Goal: Use online tool/utility: Utilize a website feature to perform a specific function

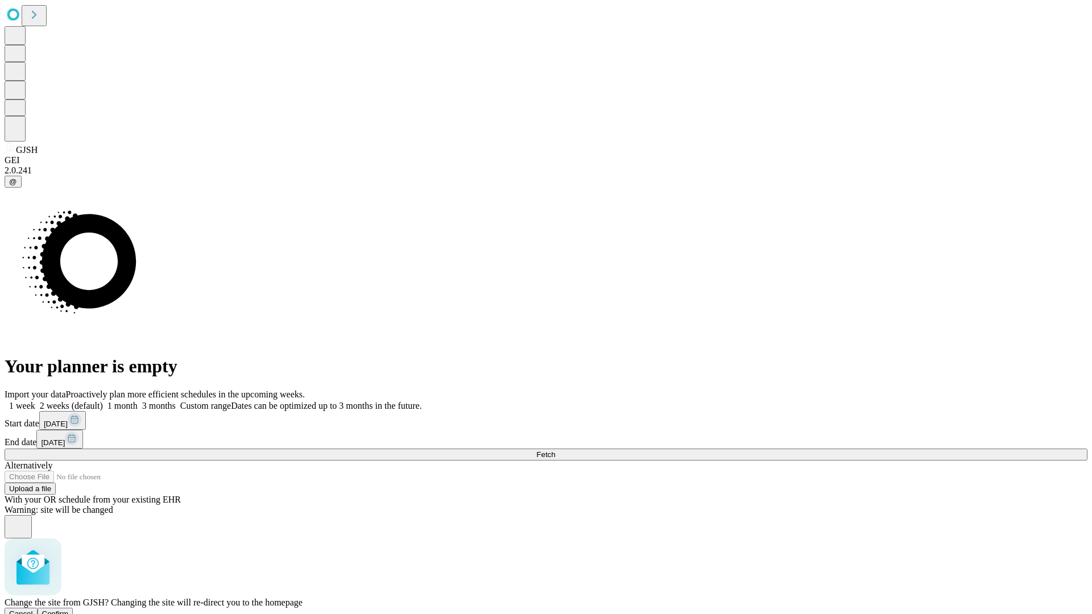
click at [69, 610] on span "Confirm" at bounding box center [55, 614] width 27 height 9
click at [103, 401] on label "2 weeks (default)" at bounding box center [69, 406] width 68 height 10
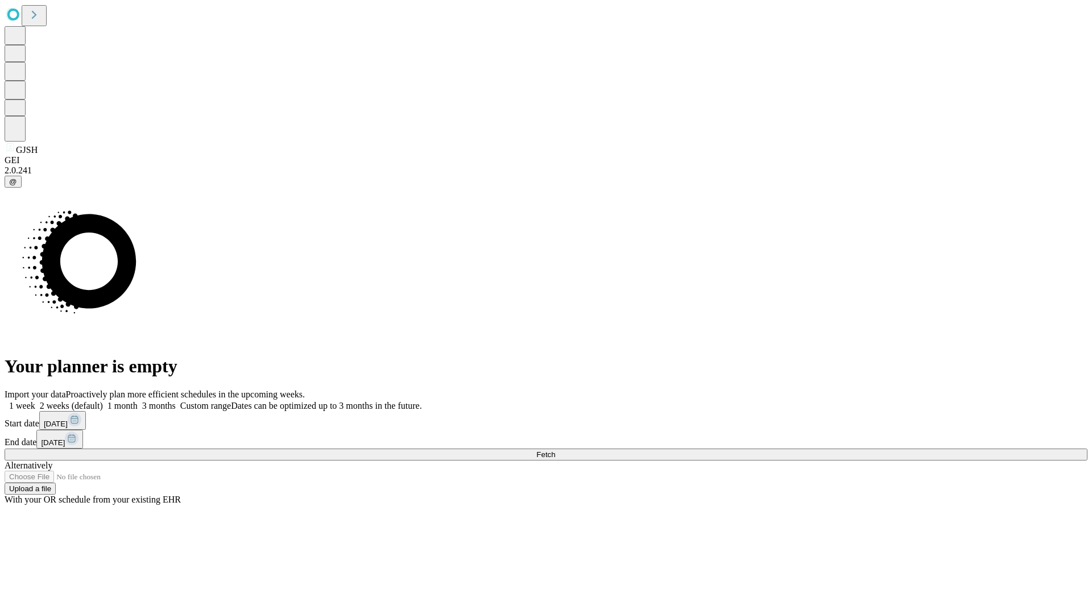
click at [555, 450] on span "Fetch" at bounding box center [545, 454] width 19 height 9
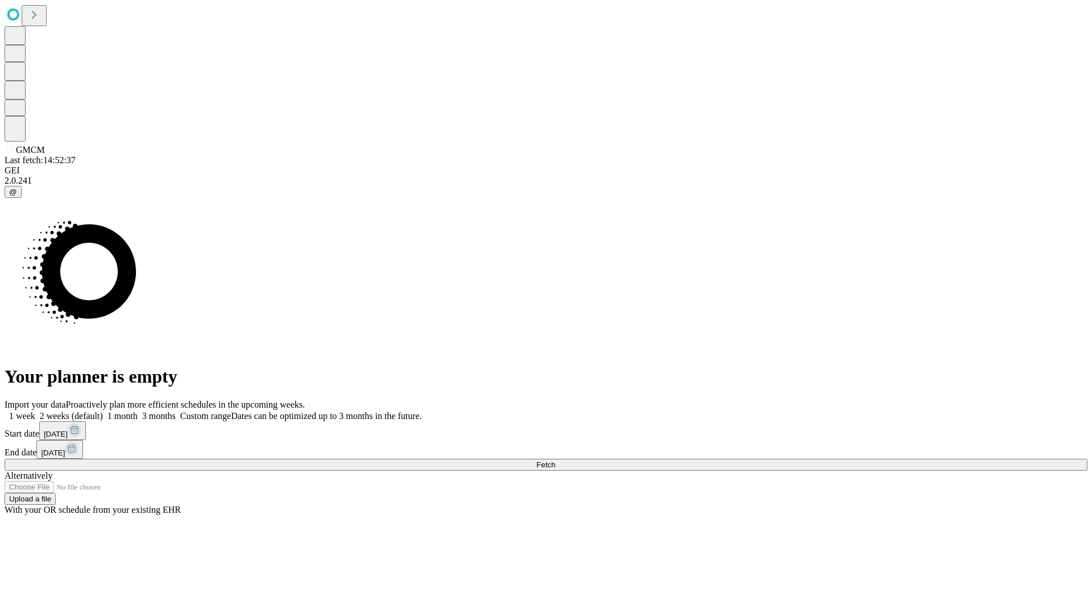
click at [103, 411] on label "2 weeks (default)" at bounding box center [69, 416] width 68 height 10
click at [555, 461] on span "Fetch" at bounding box center [545, 465] width 19 height 9
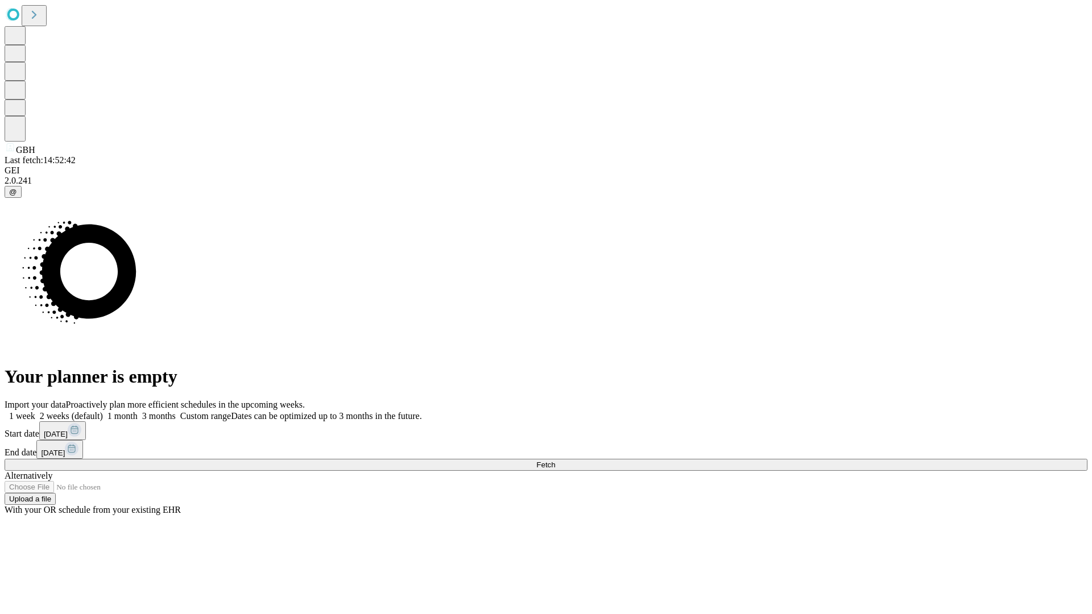
click at [103, 411] on label "2 weeks (default)" at bounding box center [69, 416] width 68 height 10
click at [555, 461] on span "Fetch" at bounding box center [545, 465] width 19 height 9
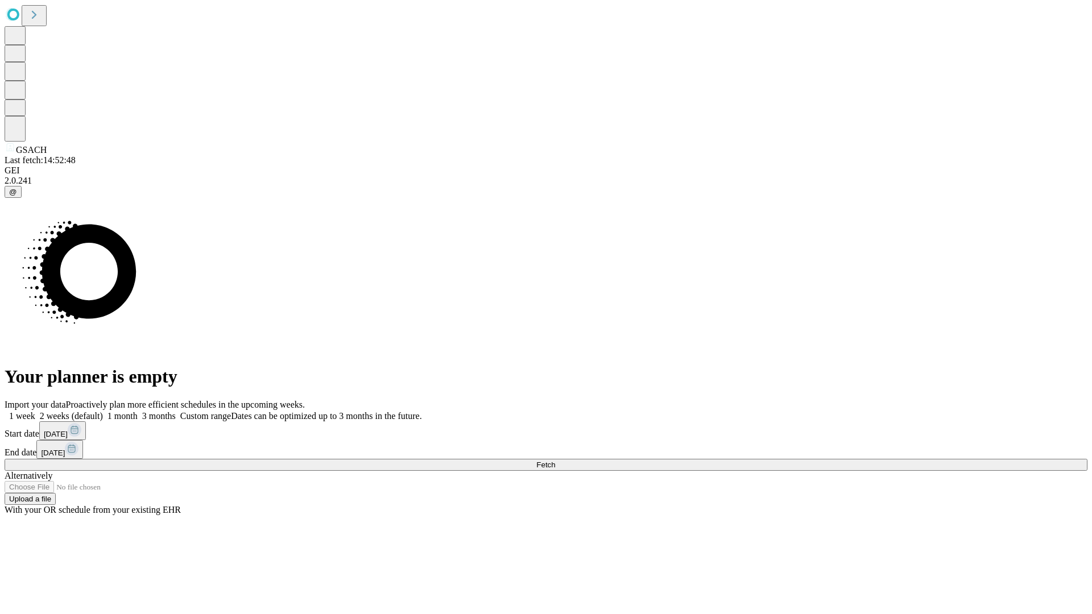
click at [103, 411] on label "2 weeks (default)" at bounding box center [69, 416] width 68 height 10
click at [555, 461] on span "Fetch" at bounding box center [545, 465] width 19 height 9
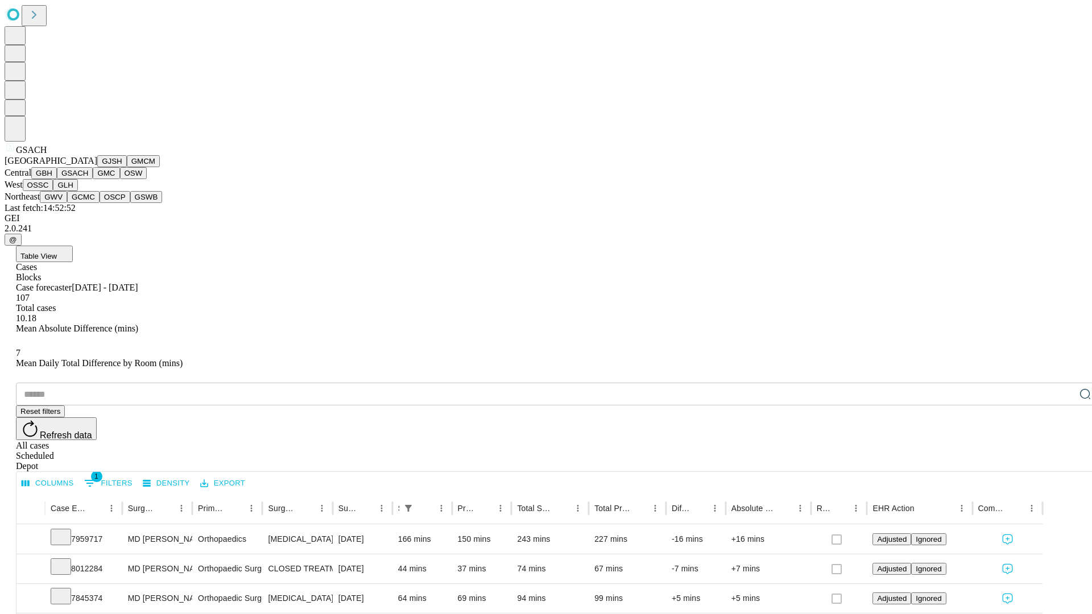
click at [93, 179] on button "GMC" at bounding box center [106, 173] width 27 height 12
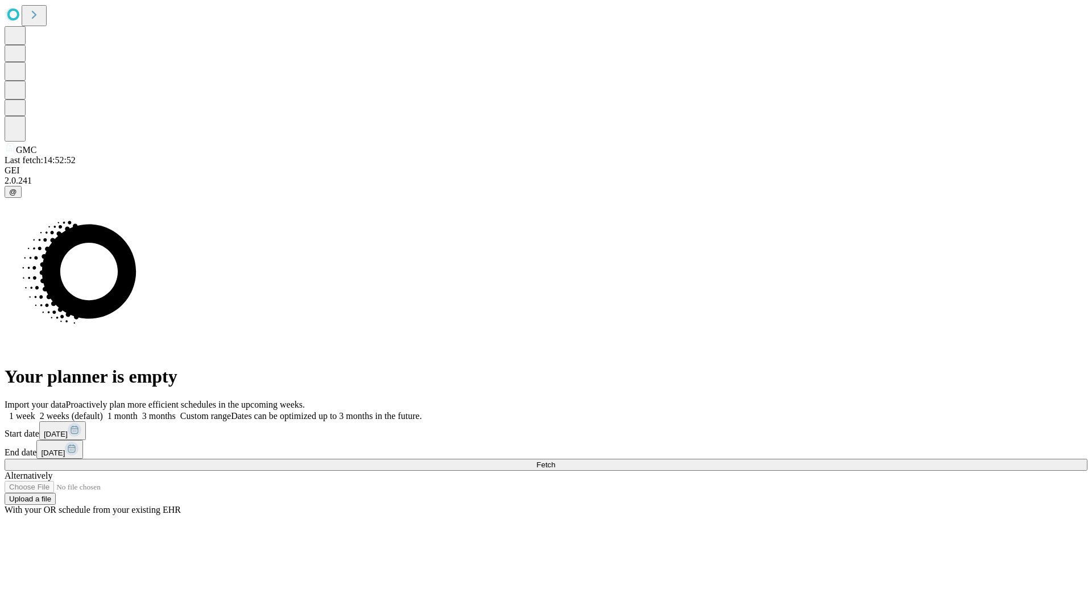
click at [103, 411] on label "2 weeks (default)" at bounding box center [69, 416] width 68 height 10
click at [555, 461] on span "Fetch" at bounding box center [545, 465] width 19 height 9
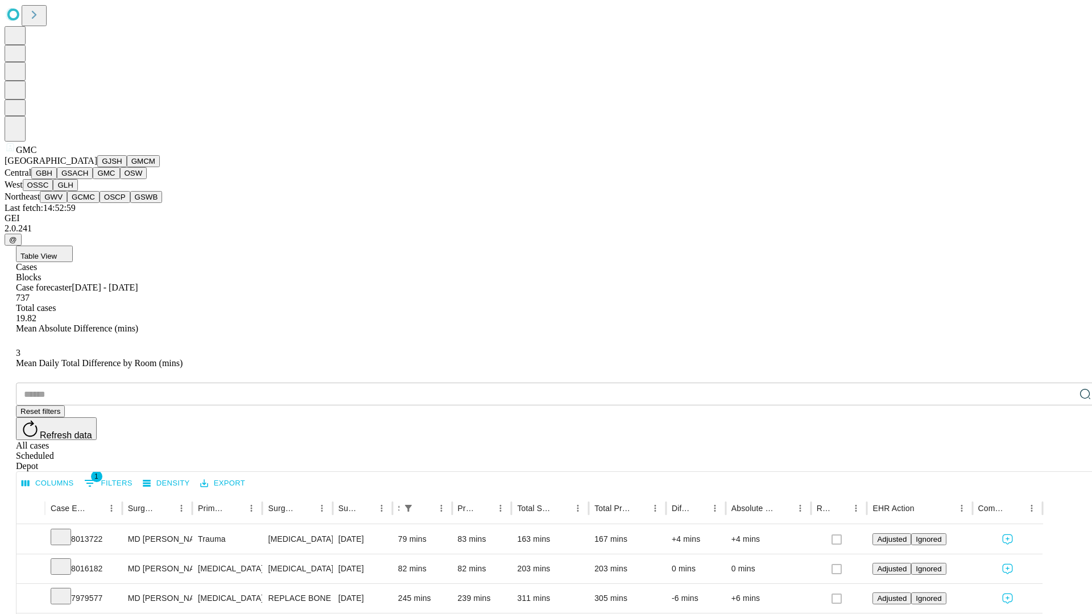
click at [120, 179] on button "OSW" at bounding box center [133, 173] width 27 height 12
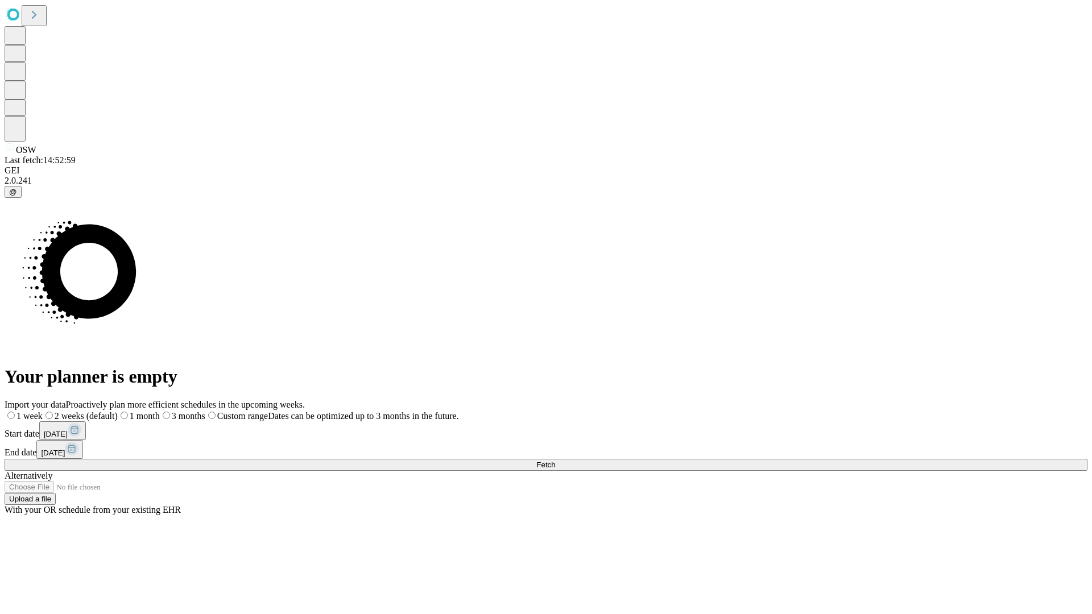
click at [118, 411] on label "2 weeks (default)" at bounding box center [80, 416] width 75 height 10
click at [555, 461] on span "Fetch" at bounding box center [545, 465] width 19 height 9
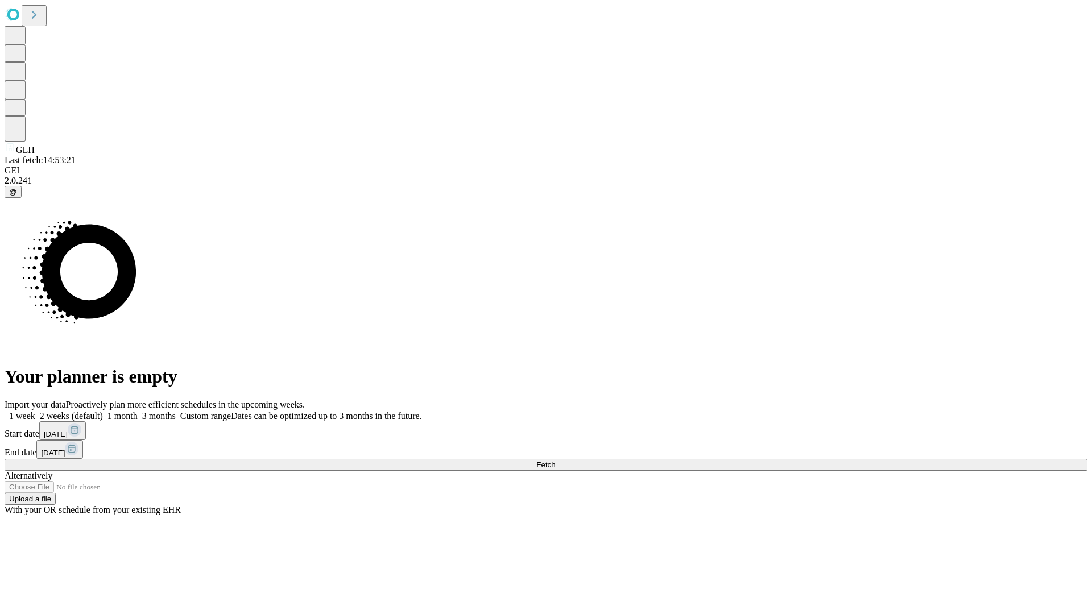
click at [103, 411] on label "2 weeks (default)" at bounding box center [69, 416] width 68 height 10
click at [555, 461] on span "Fetch" at bounding box center [545, 465] width 19 height 9
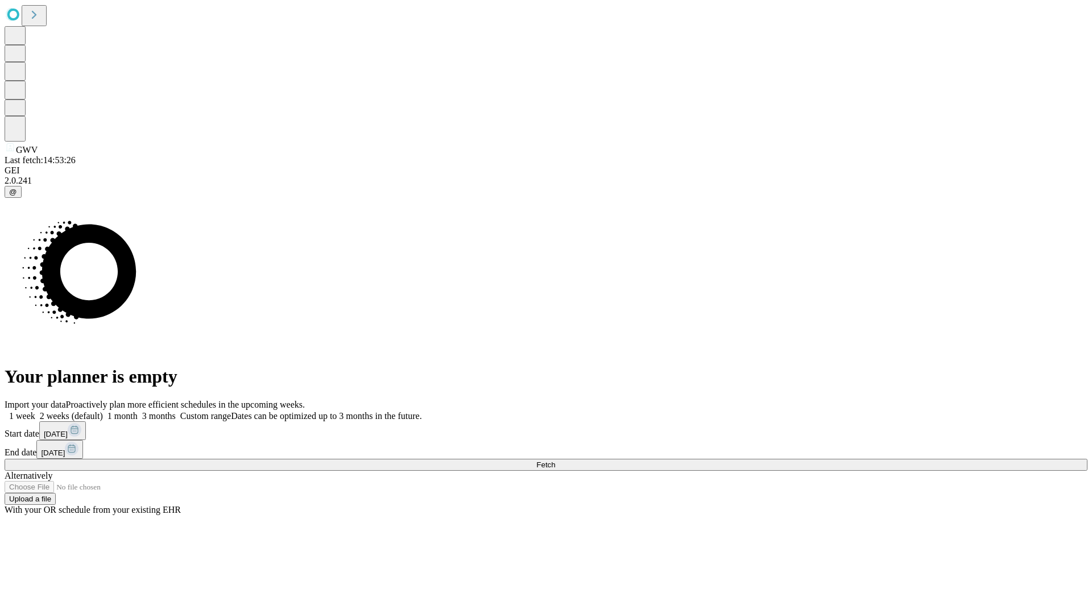
click at [103, 411] on label "2 weeks (default)" at bounding box center [69, 416] width 68 height 10
click at [555, 461] on span "Fetch" at bounding box center [545, 465] width 19 height 9
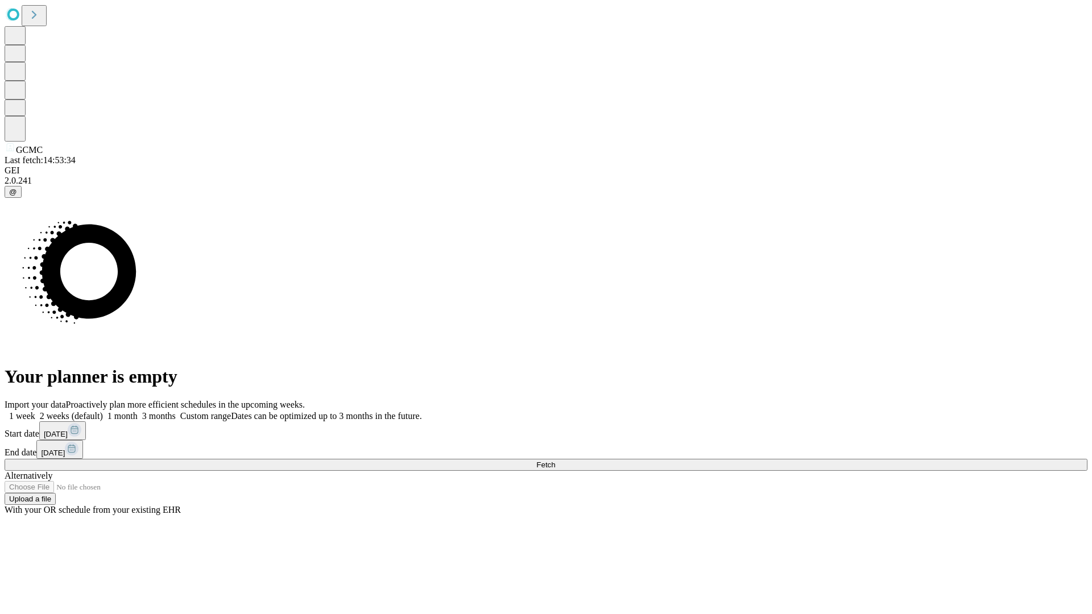
click at [103, 411] on label "2 weeks (default)" at bounding box center [69, 416] width 68 height 10
click at [555, 461] on span "Fetch" at bounding box center [545, 465] width 19 height 9
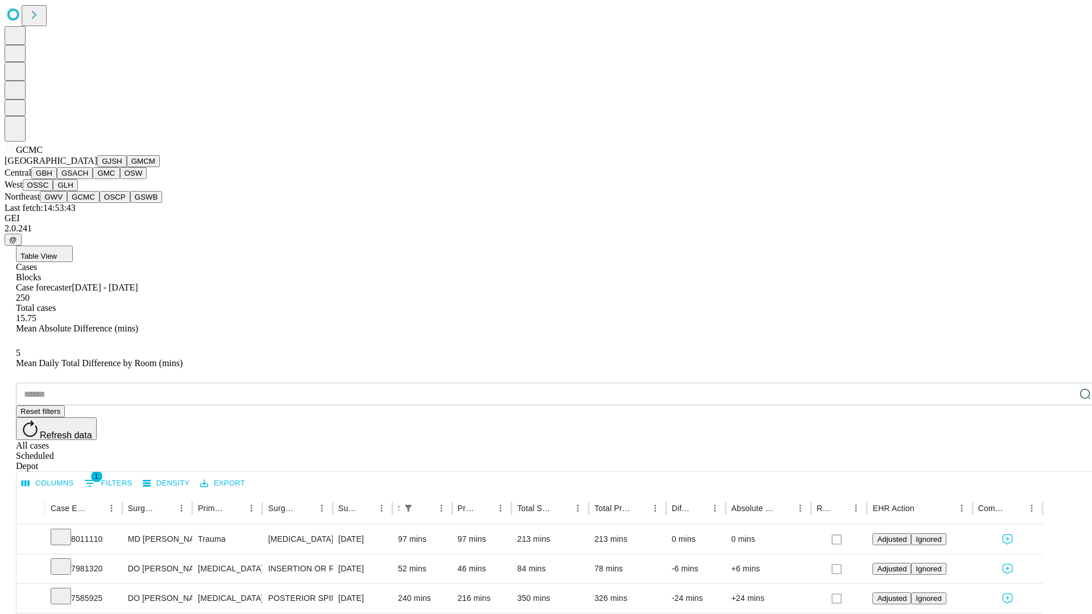
click at [100, 203] on button "OSCP" at bounding box center [115, 197] width 31 height 12
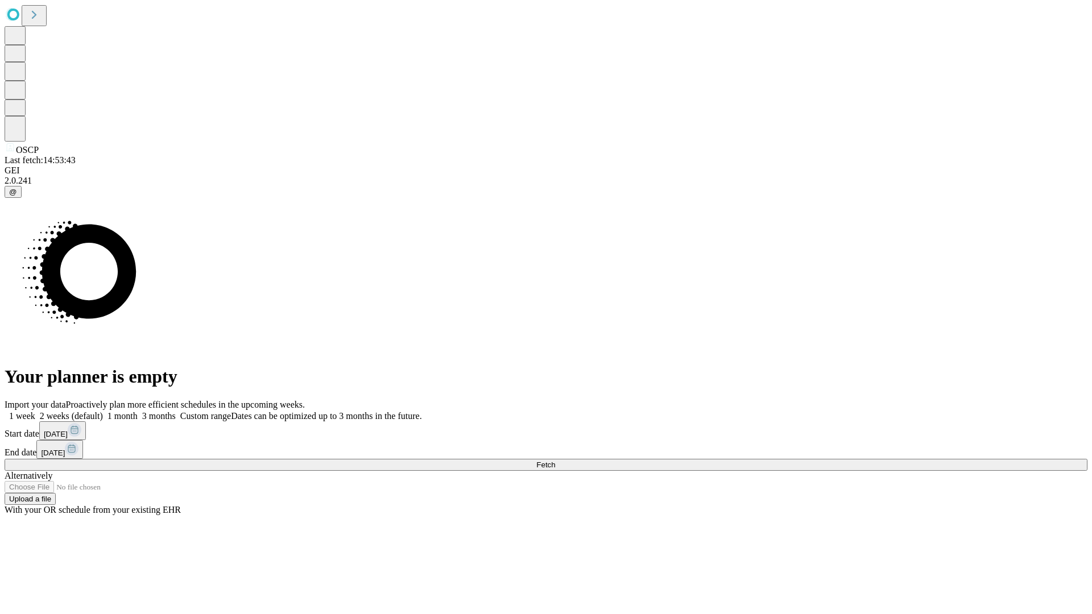
click at [103, 411] on label "2 weeks (default)" at bounding box center [69, 416] width 68 height 10
click at [555, 461] on span "Fetch" at bounding box center [545, 465] width 19 height 9
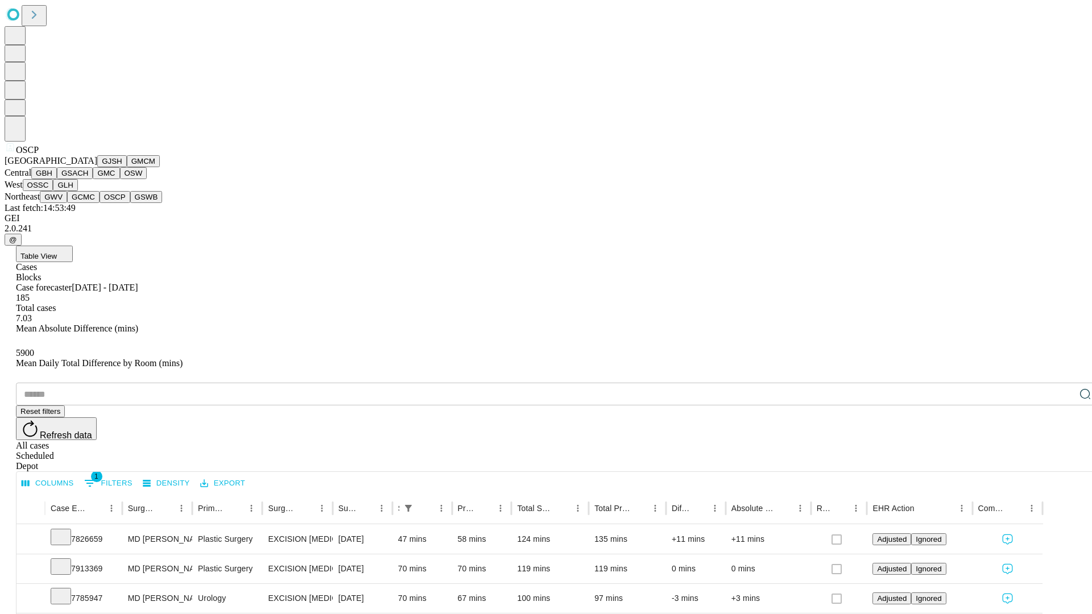
click at [130, 203] on button "GSWB" at bounding box center [146, 197] width 32 height 12
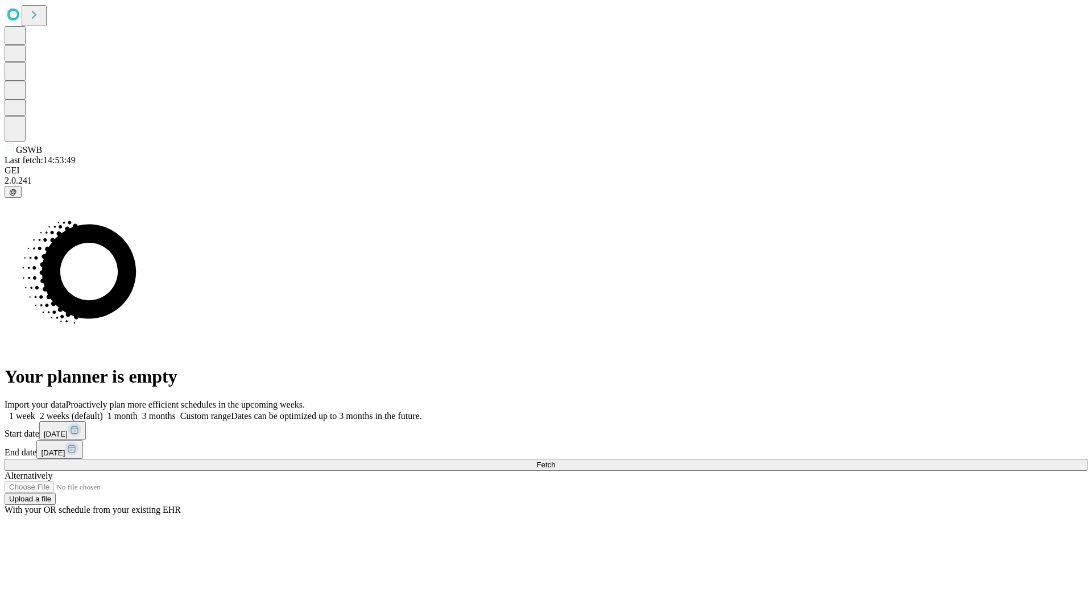
click at [103, 411] on label "2 weeks (default)" at bounding box center [69, 416] width 68 height 10
click at [555, 461] on span "Fetch" at bounding box center [545, 465] width 19 height 9
